Goal: Book appointment/travel/reservation

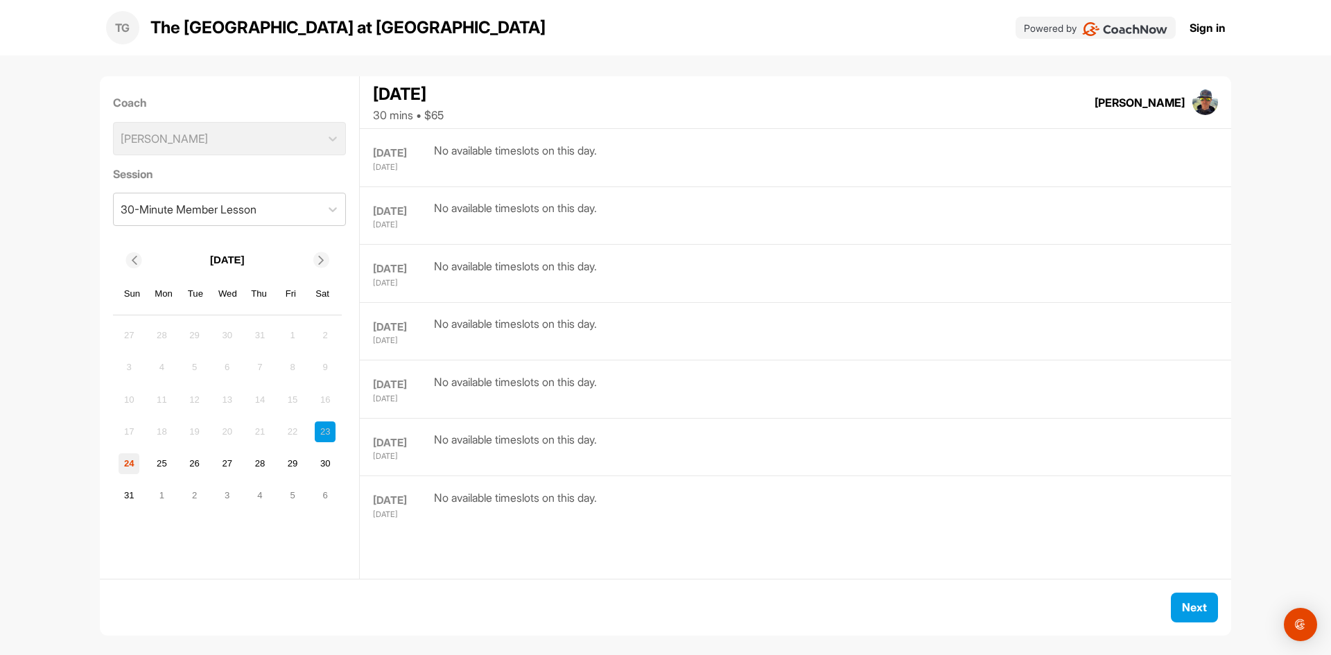
click at [139, 460] on div "24" at bounding box center [129, 463] width 21 height 21
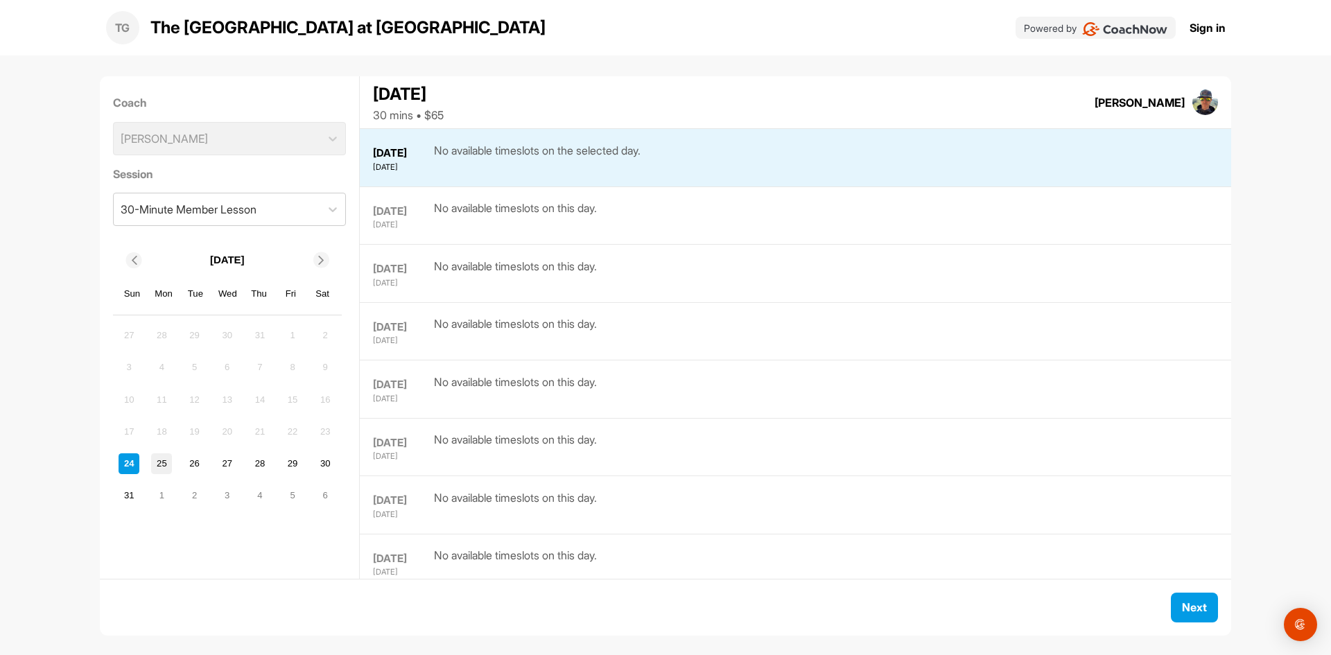
click at [161, 464] on div "25" at bounding box center [161, 463] width 21 height 21
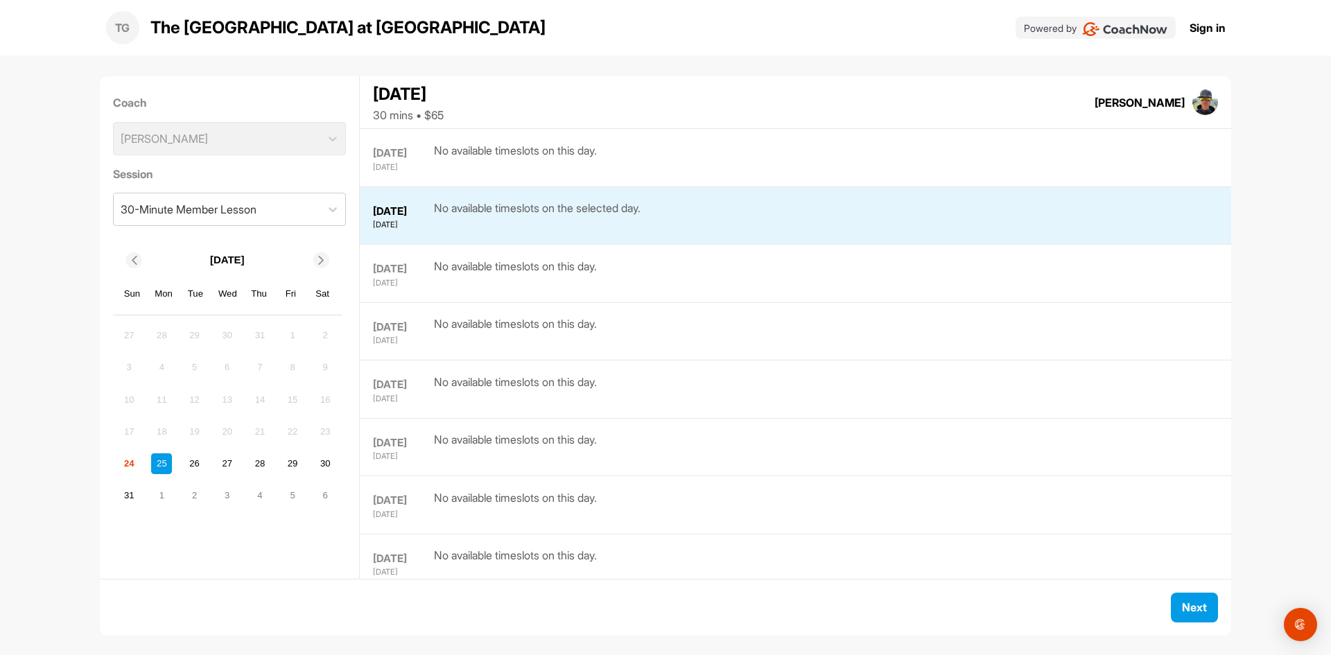
scroll to position [58, 0]
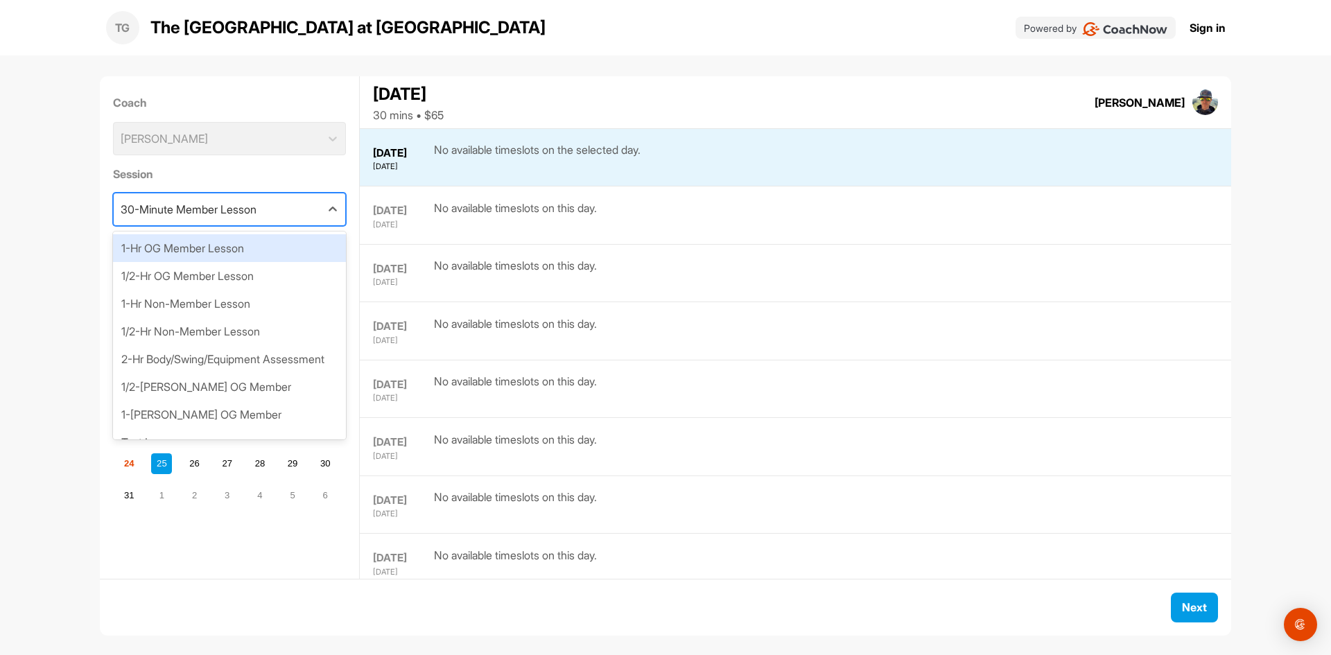
click at [221, 201] on div "30-Minute Member Lesson" at bounding box center [189, 209] width 136 height 17
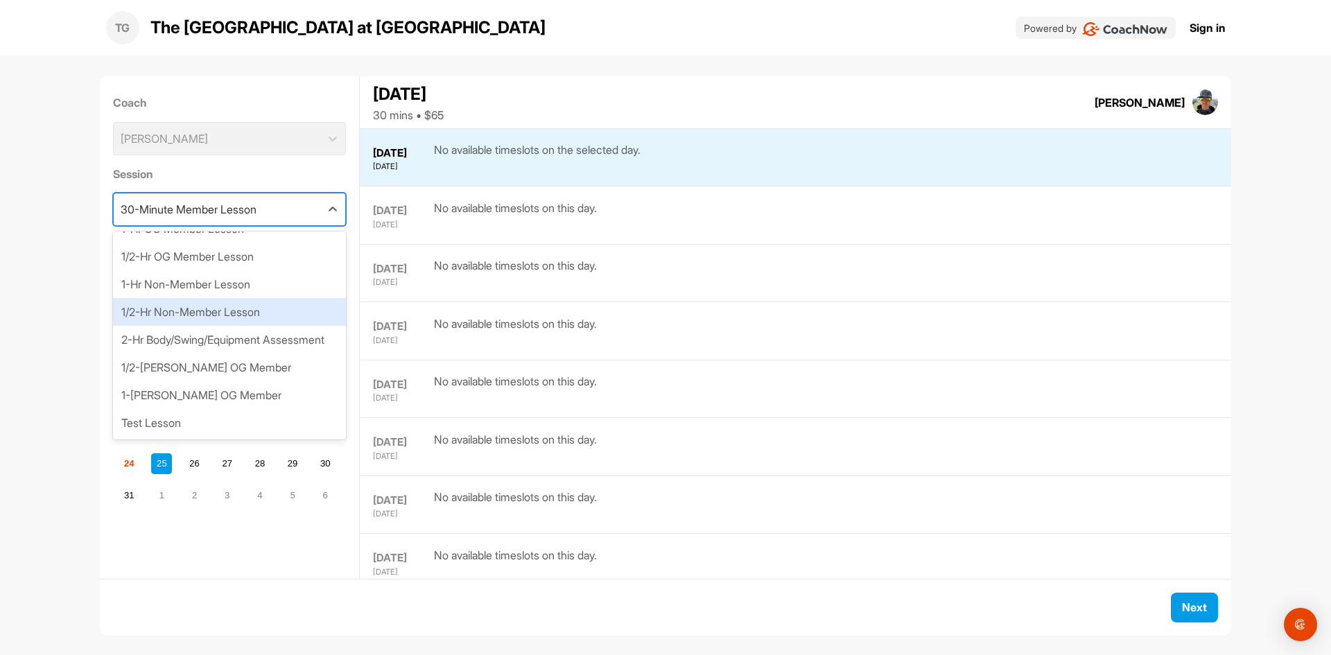
scroll to position [36, 0]
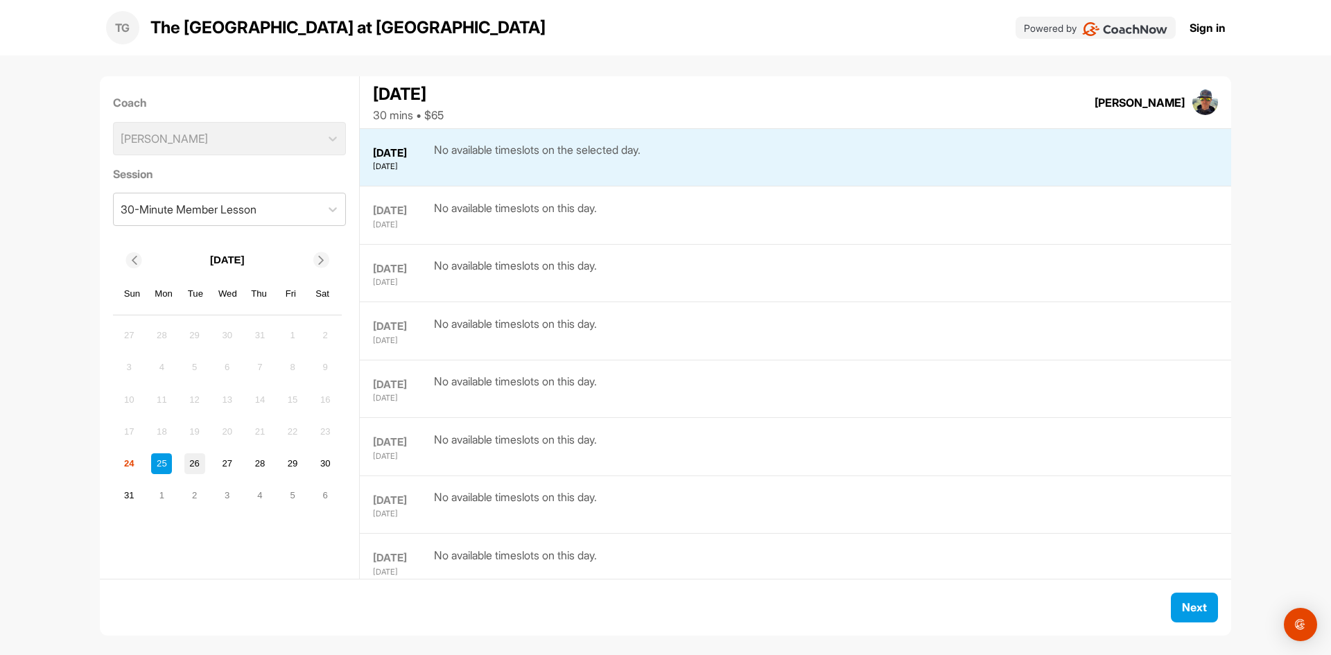
click at [191, 454] on div "26" at bounding box center [194, 463] width 21 height 21
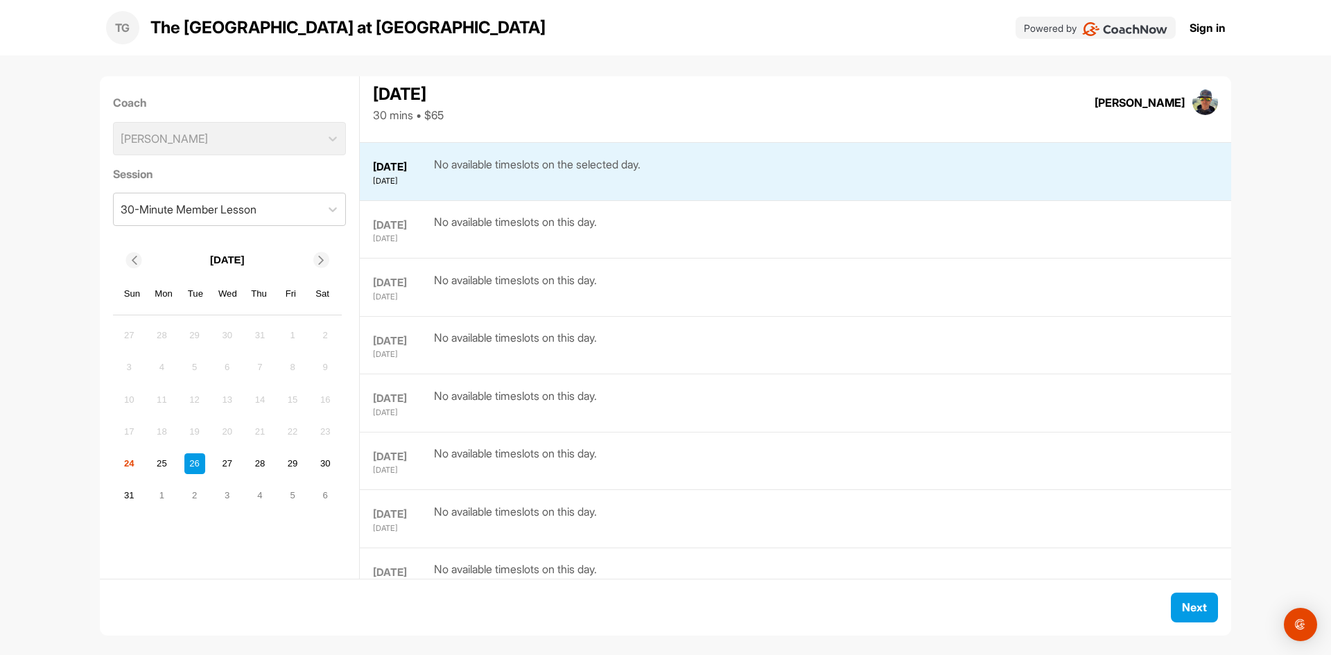
scroll to position [116, 0]
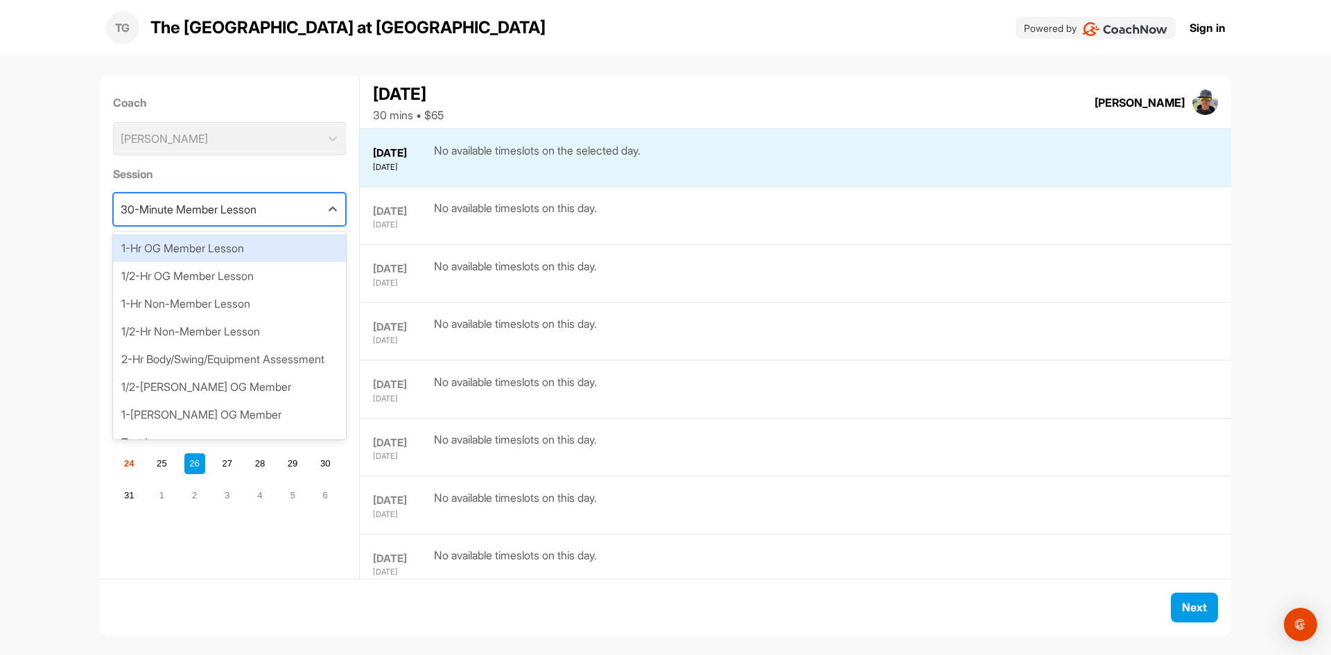
click at [163, 214] on div "30-Minute Member Lesson" at bounding box center [189, 209] width 136 height 17
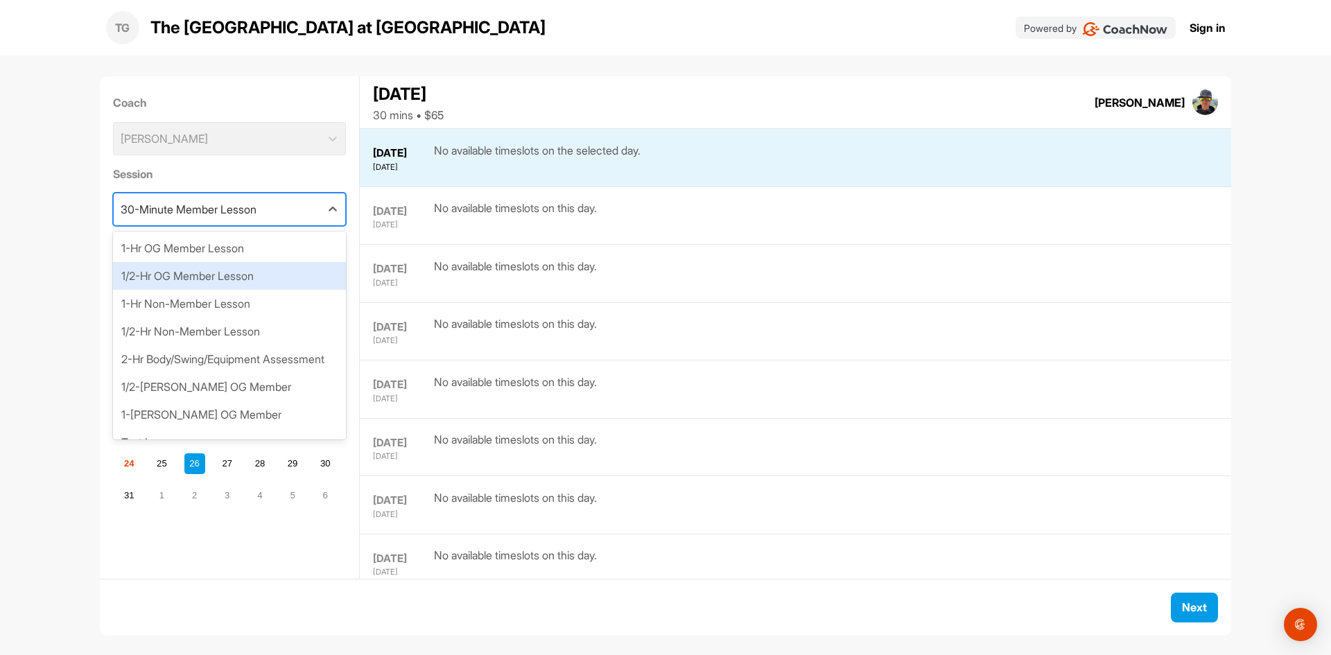
click at [173, 269] on div "1/2-Hr OG Member Lesson" at bounding box center [230, 276] width 234 height 28
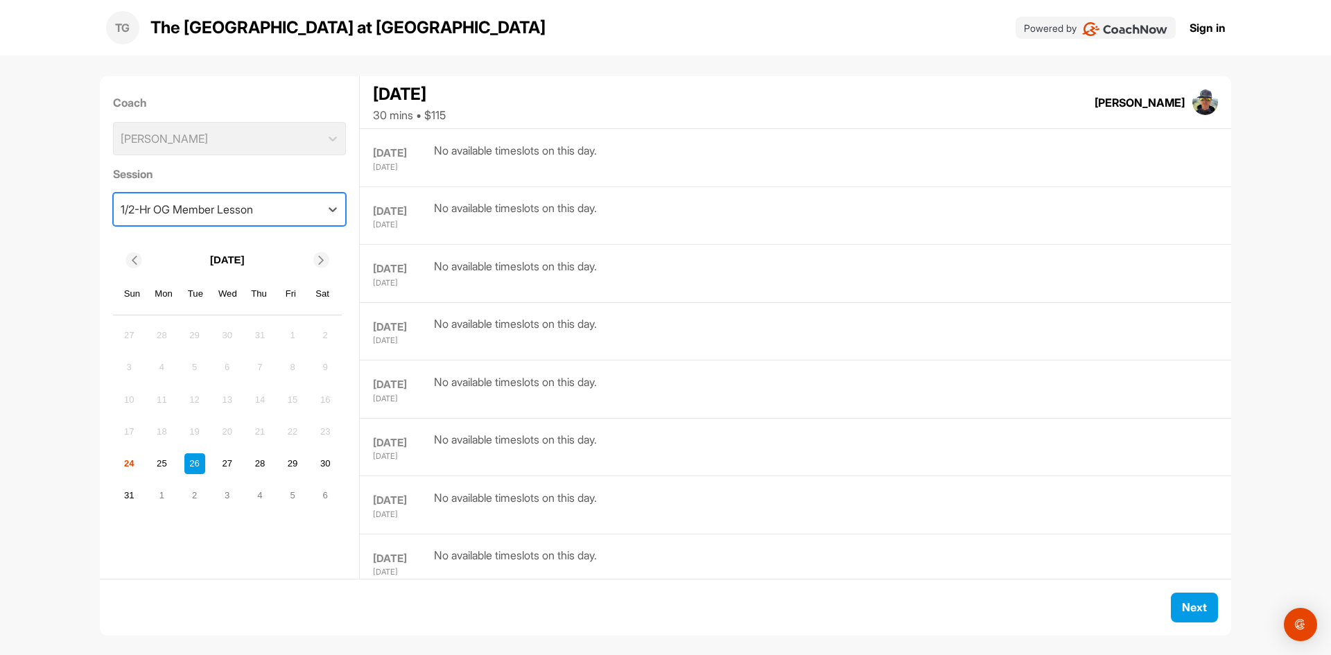
scroll to position [746, 0]
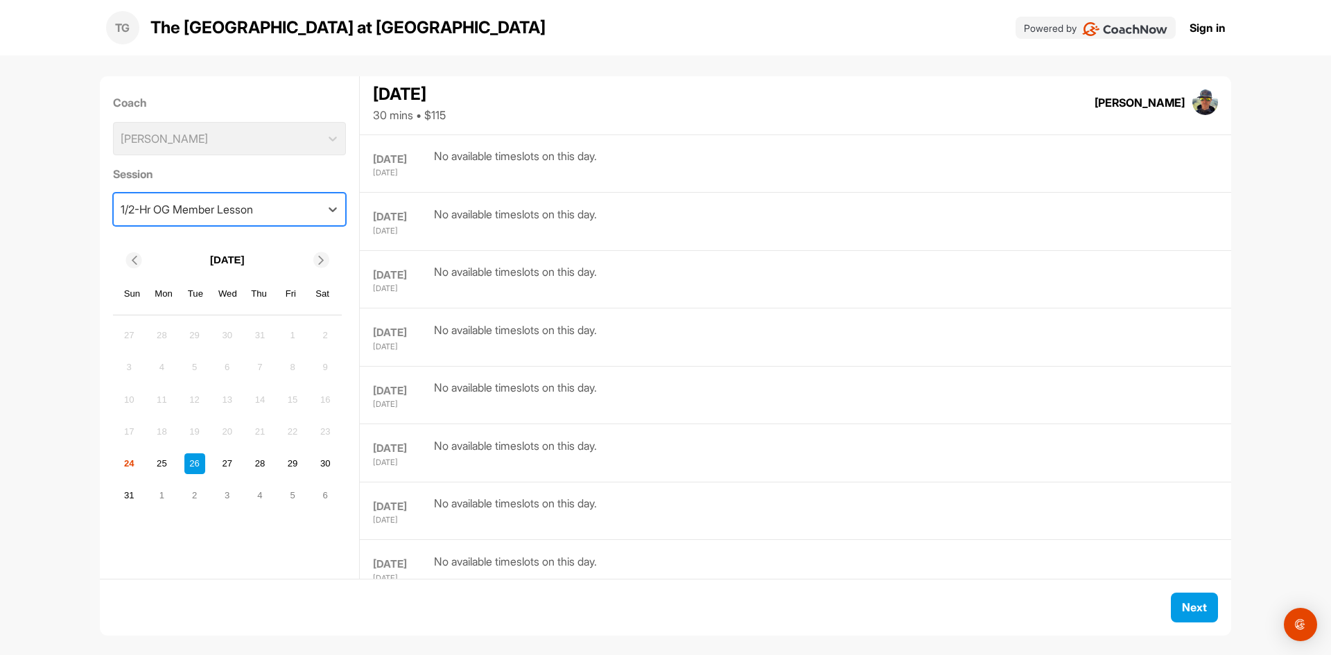
click at [165, 220] on div "1/2-Hr OG Member Lesson" at bounding box center [217, 209] width 207 height 32
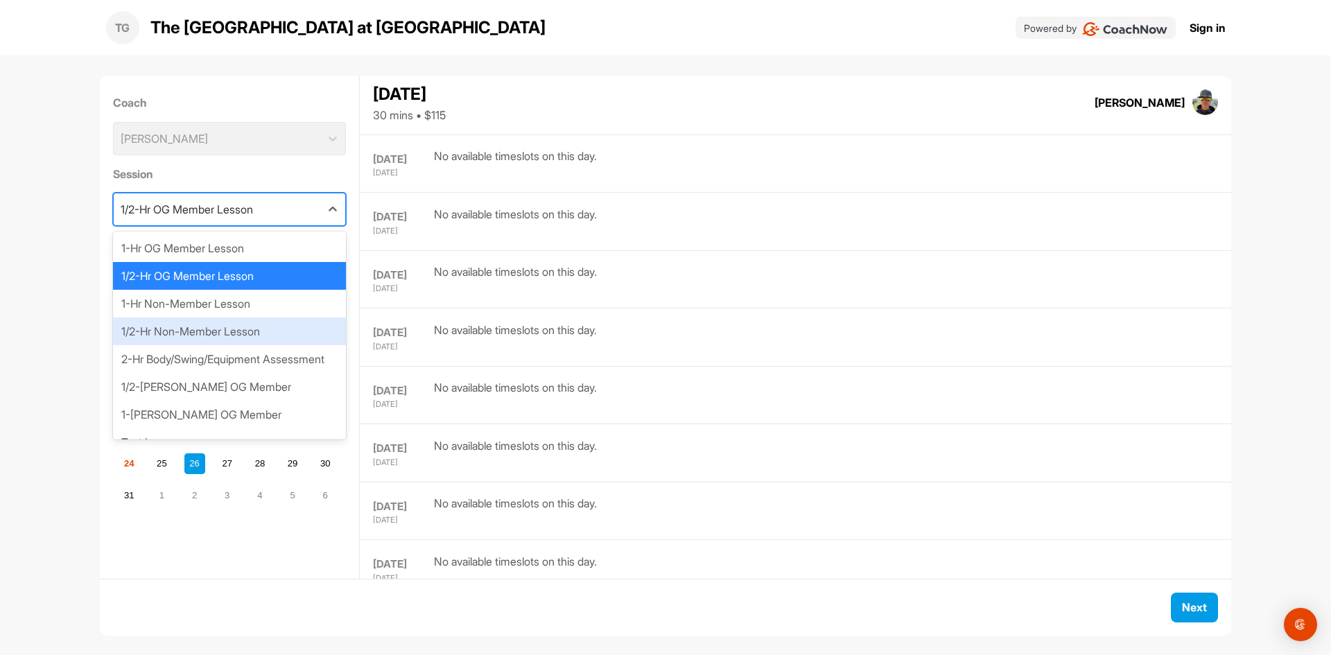
click at [167, 344] on div "1/2-Hr Non-Member Lesson" at bounding box center [230, 331] width 234 height 28
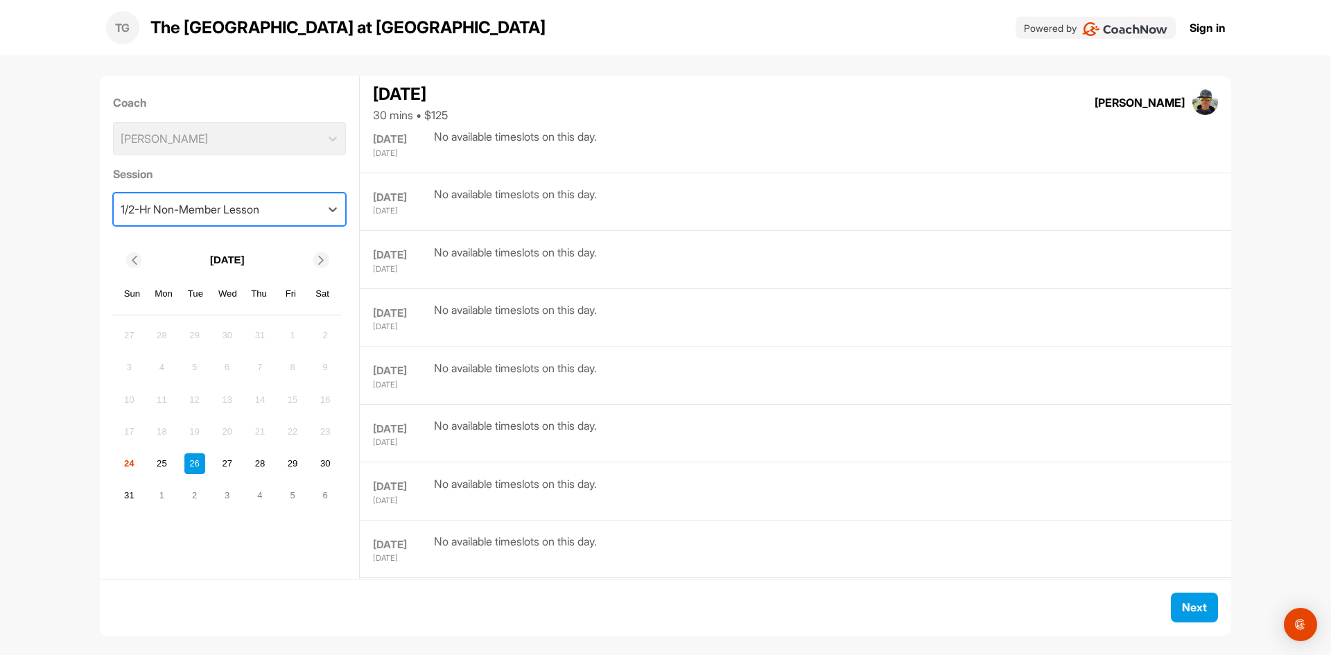
scroll to position [839, 0]
